Goal: Find specific page/section: Find specific page/section

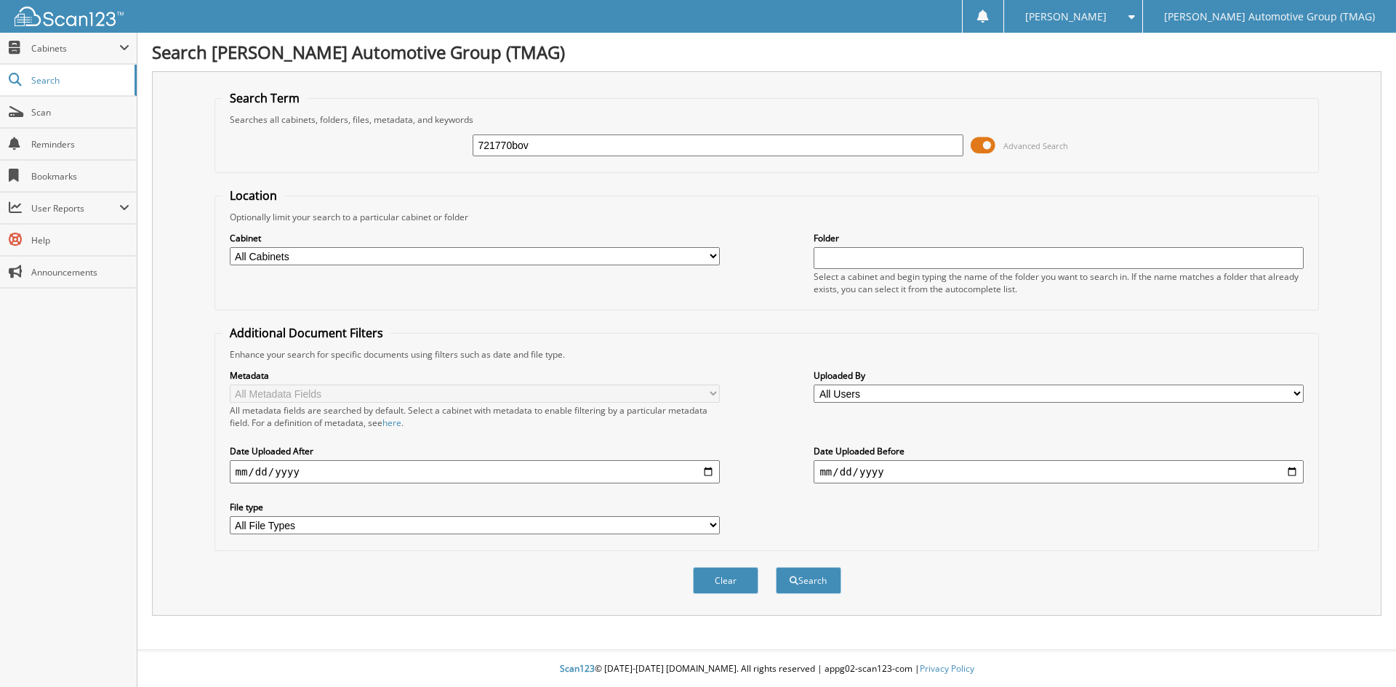
type input "721770bov"
click at [776, 567] on button "Search" at bounding box center [808, 580] width 65 height 27
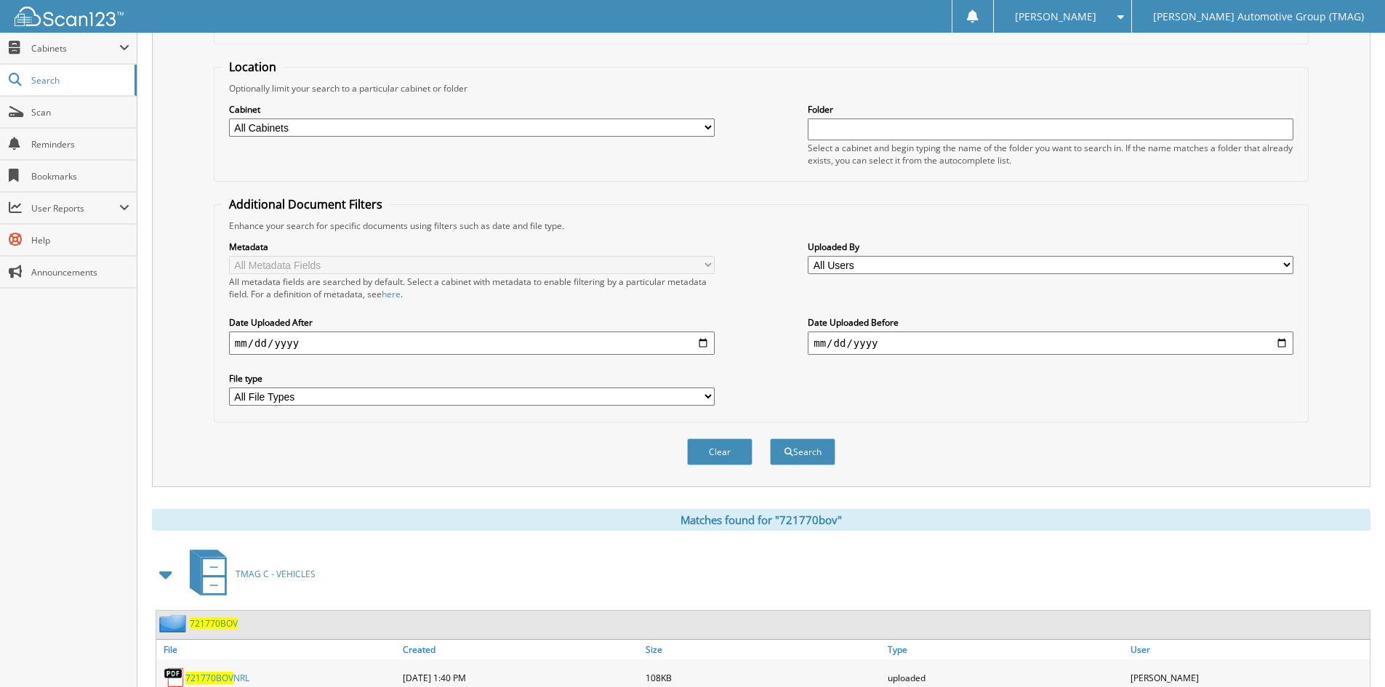
scroll to position [182, 0]
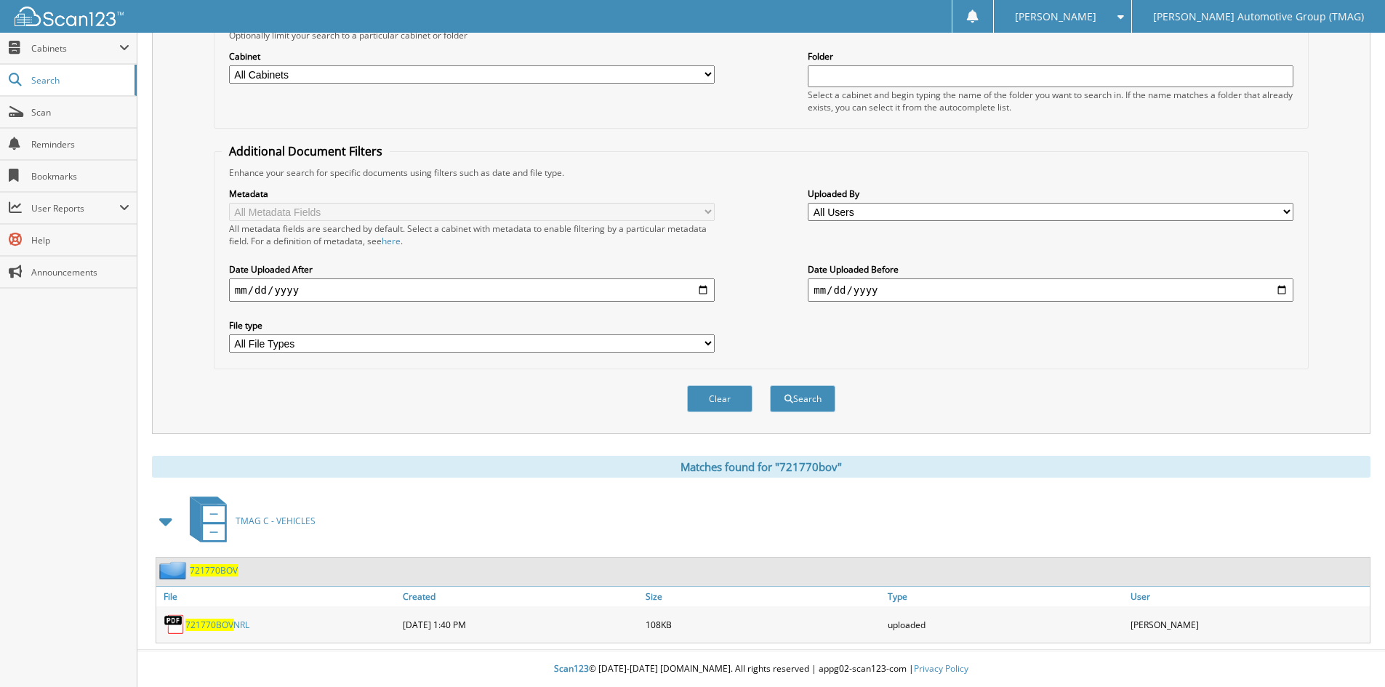
click at [220, 569] on span "721770BOV" at bounding box center [214, 570] width 48 height 12
